Goal: Find specific page/section: Find specific page/section

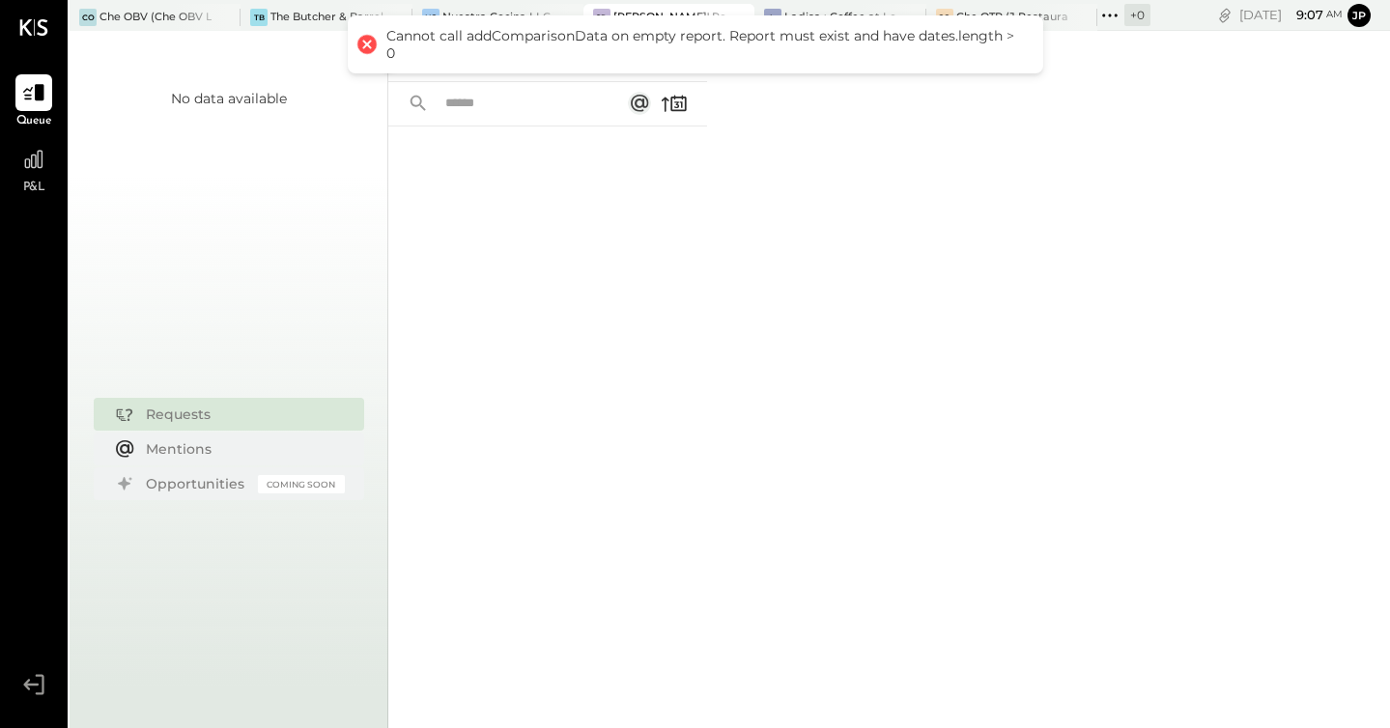
click at [362, 44] on div at bounding box center [367, 44] width 27 height 27
click at [760, 191] on div "For Me For KS Closed" at bounding box center [889, 379] width 1002 height 697
click at [364, 43] on div at bounding box center [367, 44] width 27 height 27
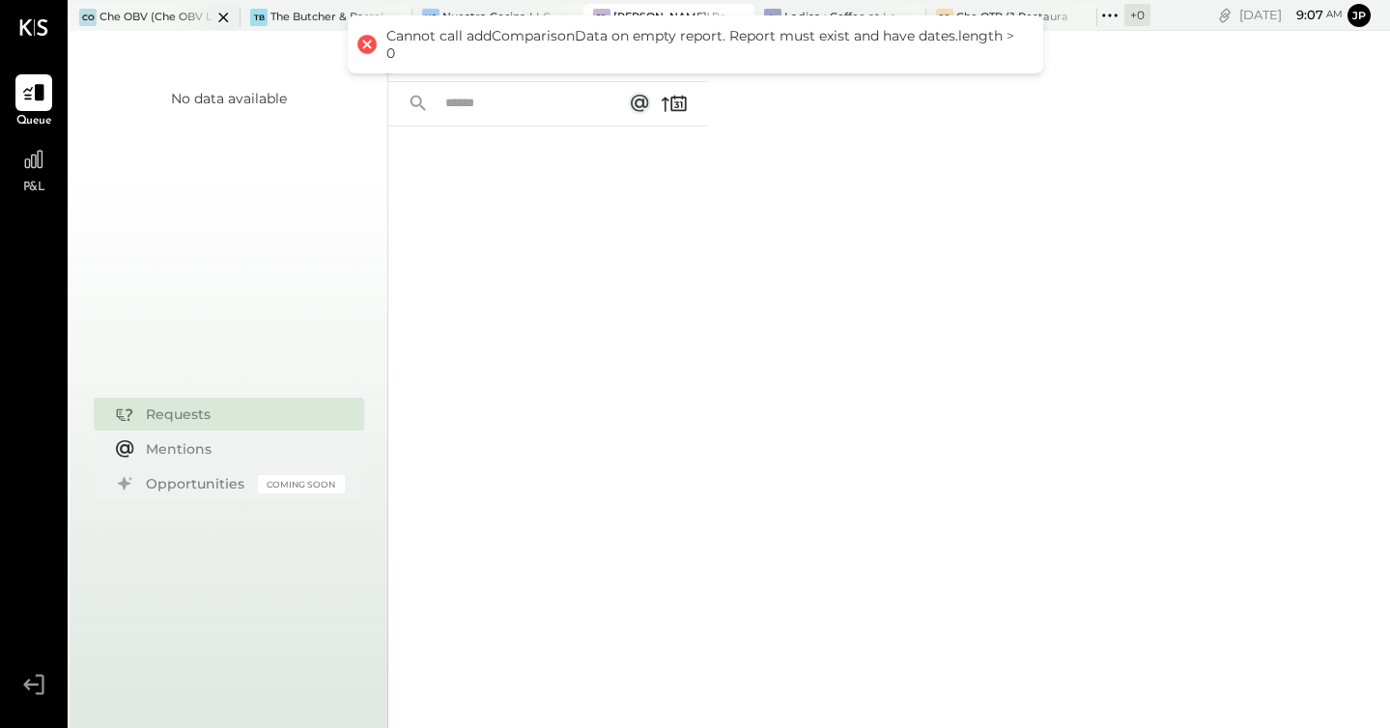
click at [177, 14] on div at bounding box center [207, 17] width 68 height 26
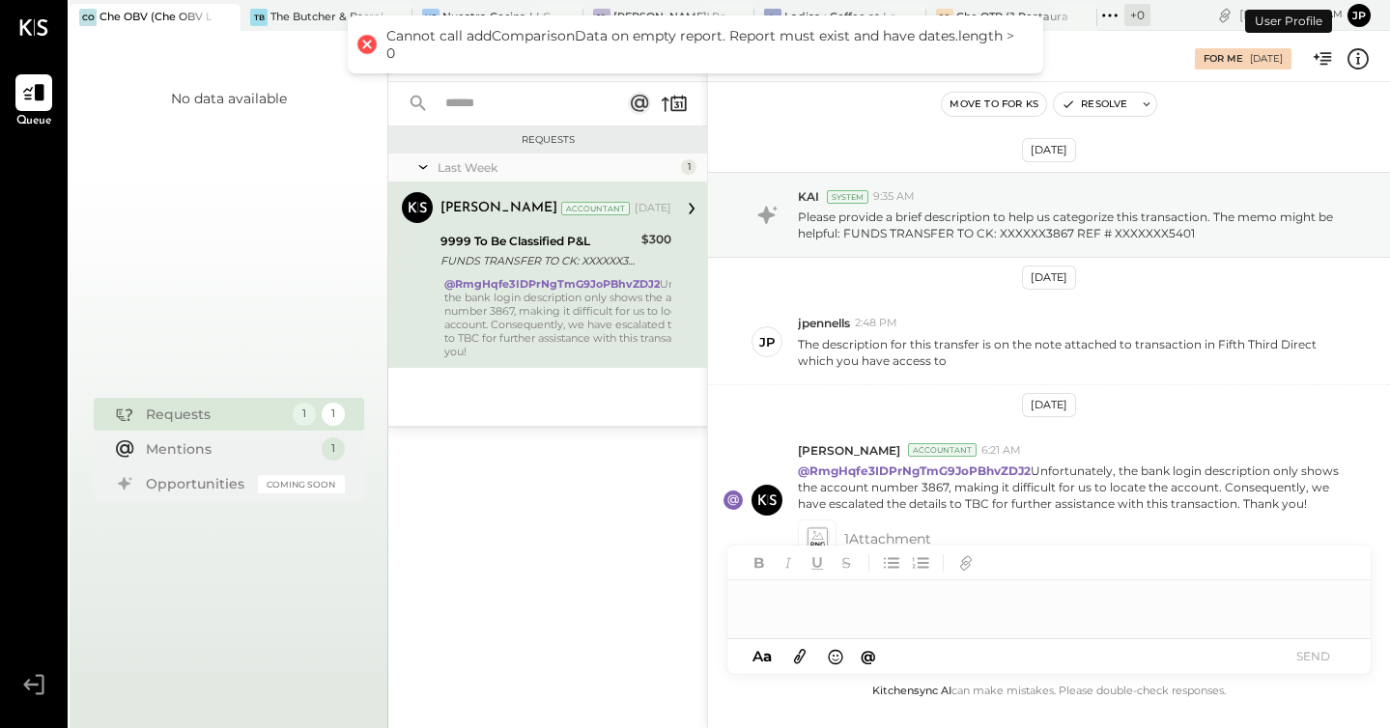
scroll to position [39, 0]
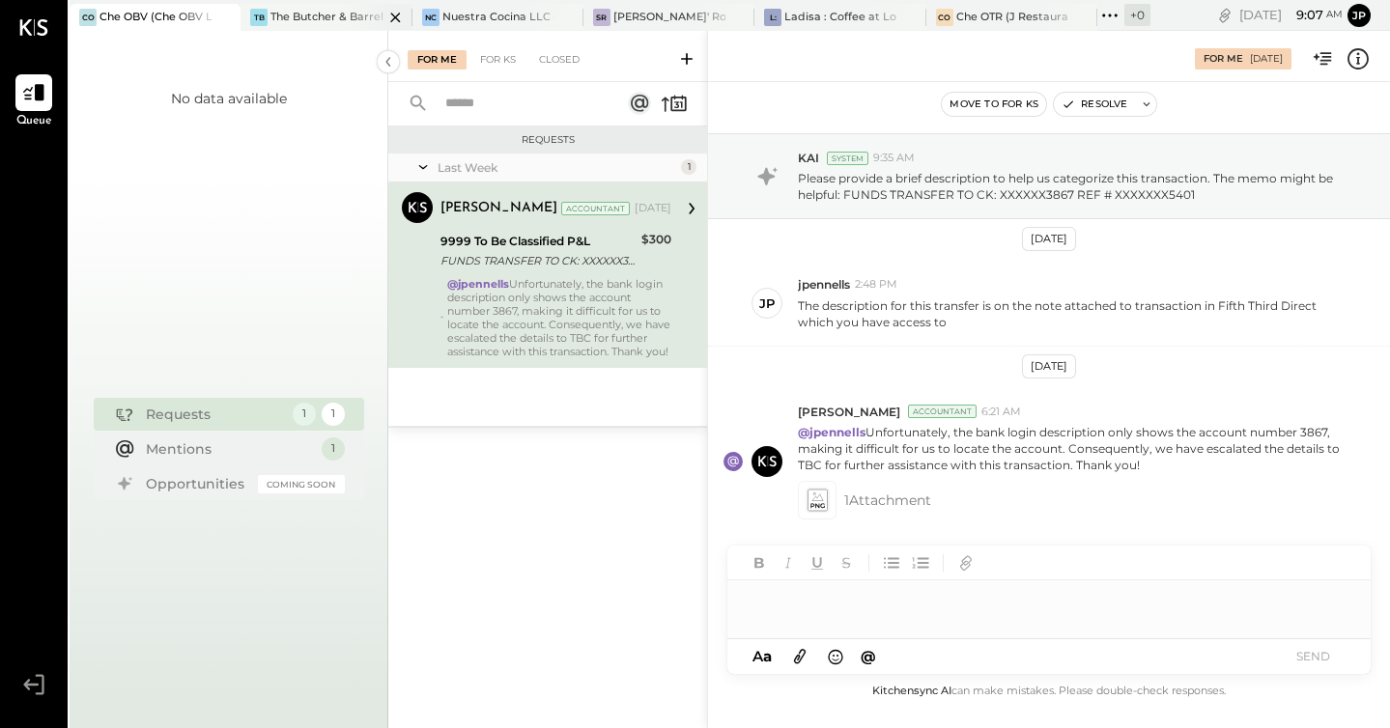
click at [319, 18] on div "The Butcher & Barrel (L Argento LLC) - [GEOGRAPHIC_DATA]" at bounding box center [326, 17] width 112 height 15
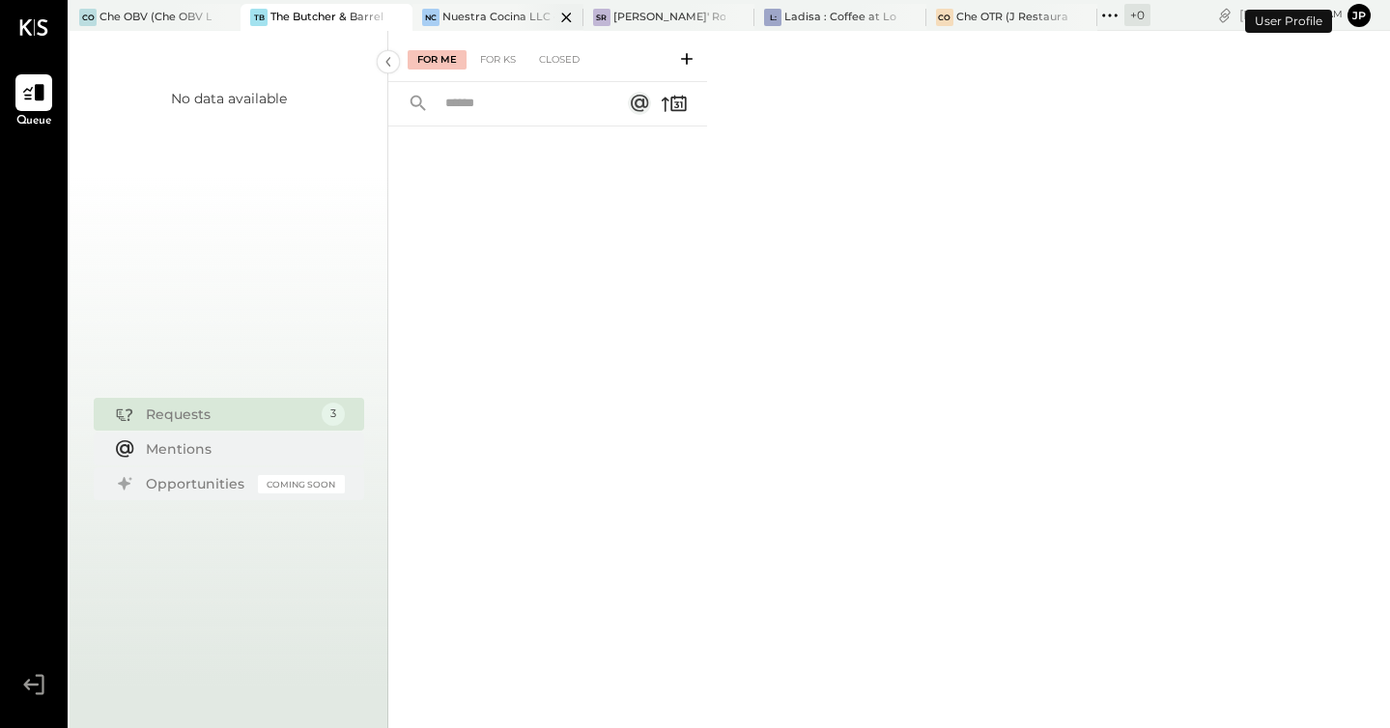
click at [485, 20] on div "Nuestra Cocina LLC - [GEOGRAPHIC_DATA]" at bounding box center [498, 17] width 112 height 15
click at [663, 7] on div "SR [PERSON_NAME]' Rooftop - Ignite" at bounding box center [668, 17] width 171 height 27
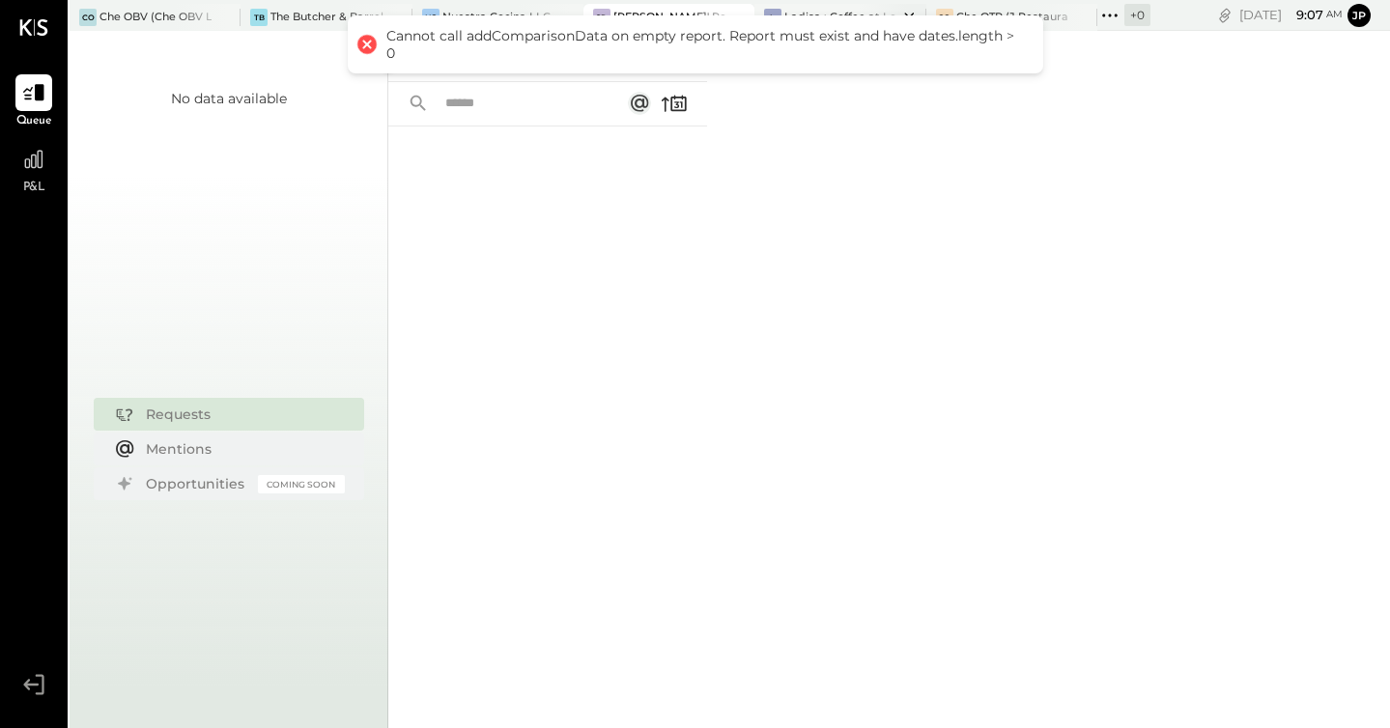
click at [784, 10] on div "Ladisa : Coffee at Lola's" at bounding box center [840, 17] width 112 height 15
click at [964, 10] on div "Che OTR (J Restaurant LLC) - Ignite" at bounding box center [1012, 17] width 112 height 15
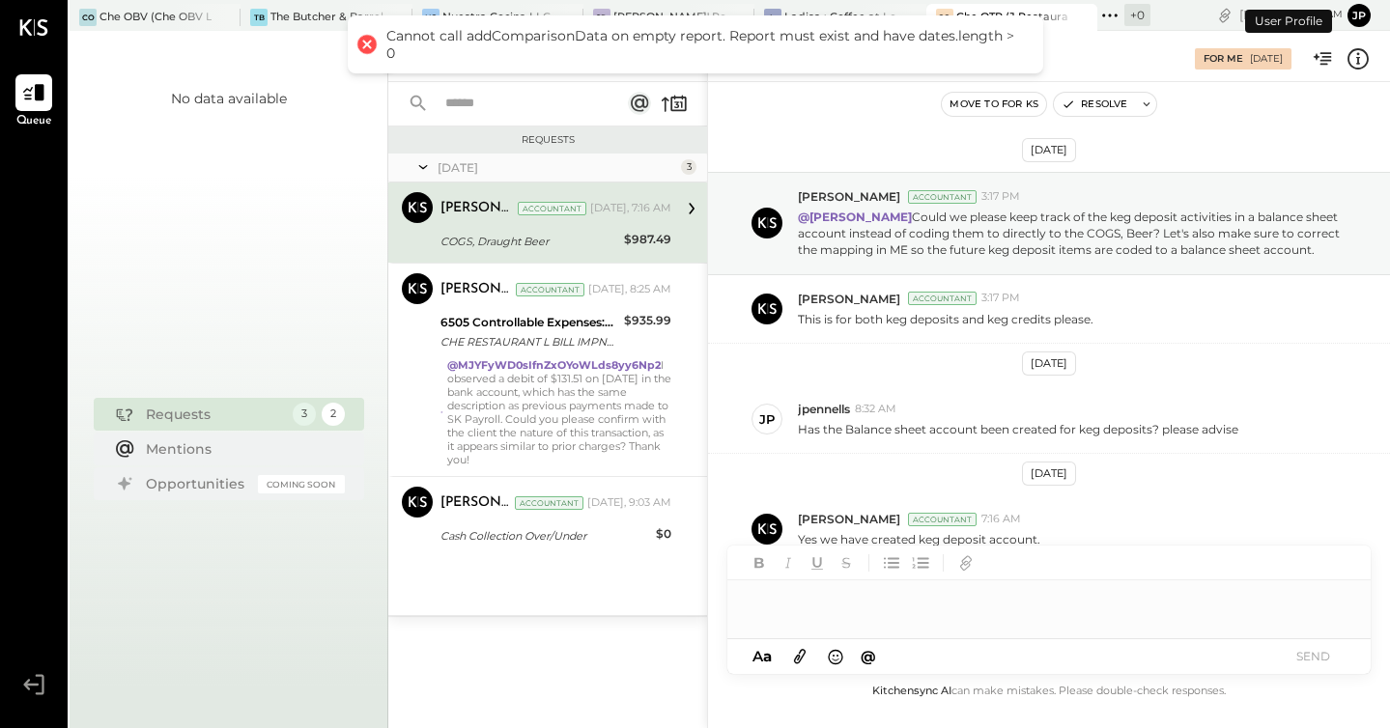
scroll to position [44, 0]
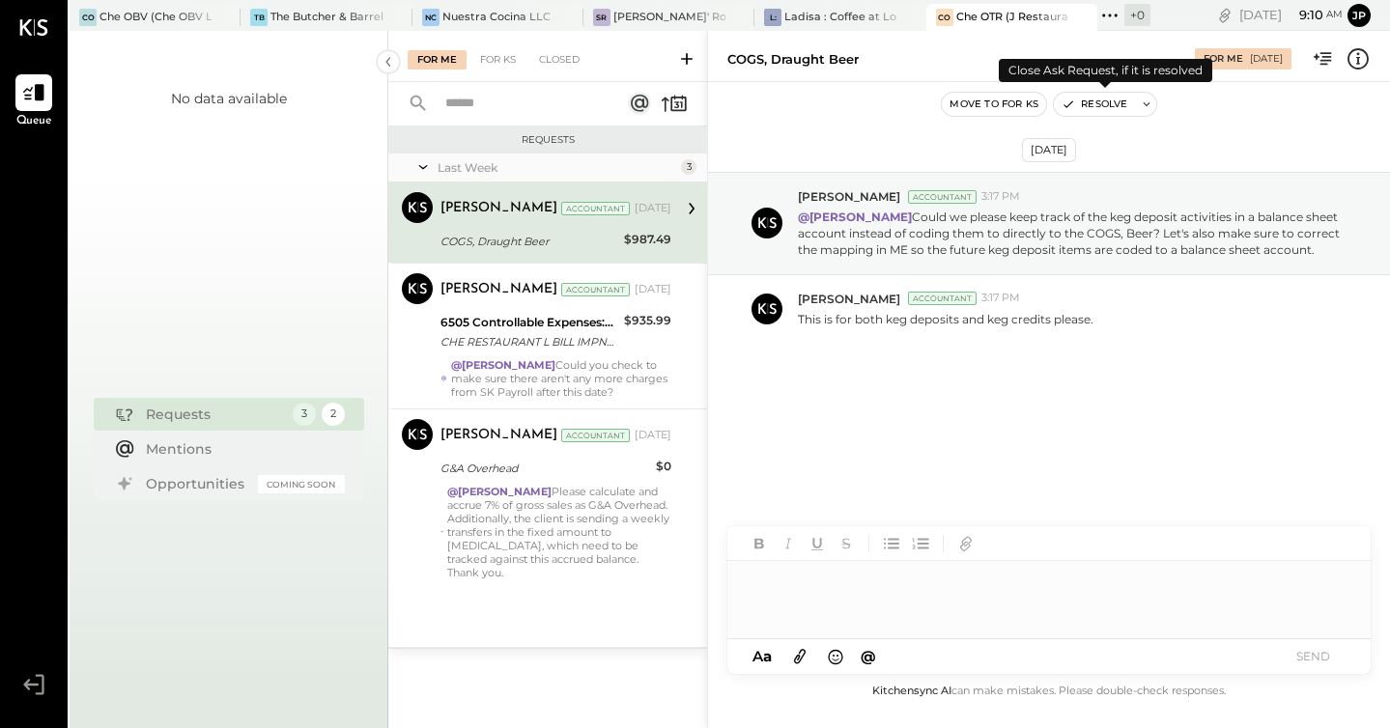
click at [1104, 103] on button "Resolve" at bounding box center [1094, 104] width 81 height 23
